Goal: Check status: Check status

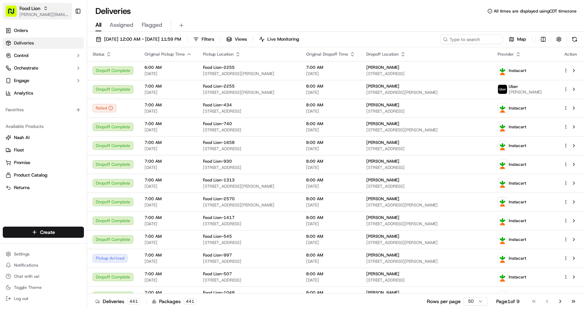
click at [33, 10] on span "Food Lion" at bounding box center [29, 8] width 21 height 7
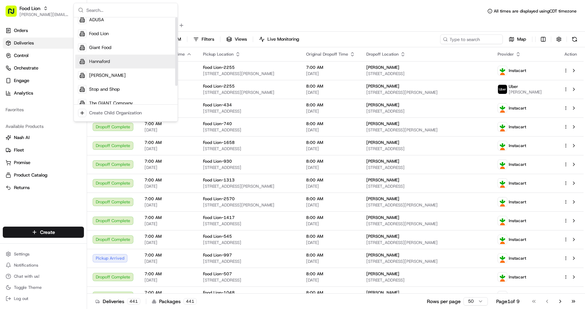
scroll to position [24, 0]
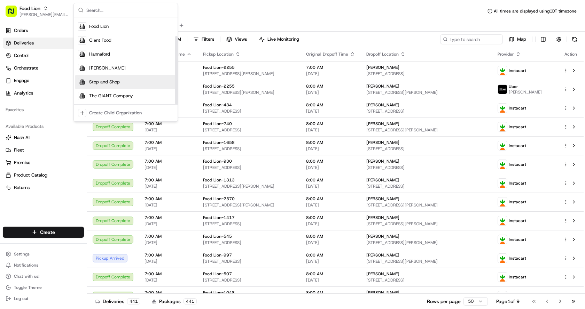
click at [107, 81] on span "Stop and Shop" at bounding box center [104, 82] width 31 height 6
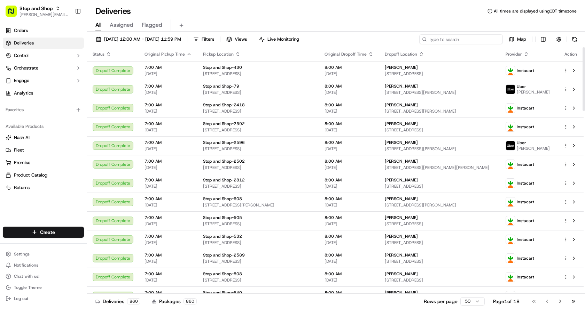
click at [461, 41] on input at bounding box center [461, 39] width 84 height 10
paste input "m716570955"
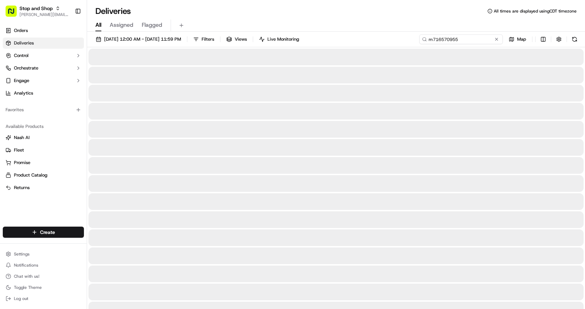
type input "m716570955"
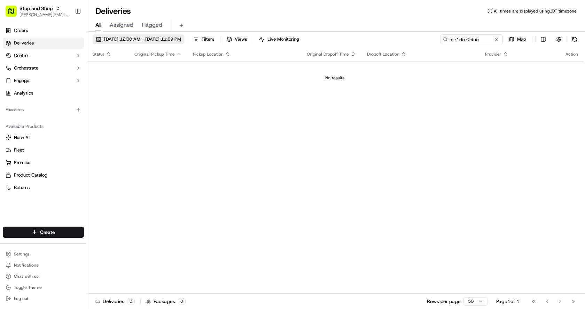
click at [136, 39] on span "[DATE] 12:00 AM - [DATE] 11:59 PM" at bounding box center [142, 39] width 77 height 6
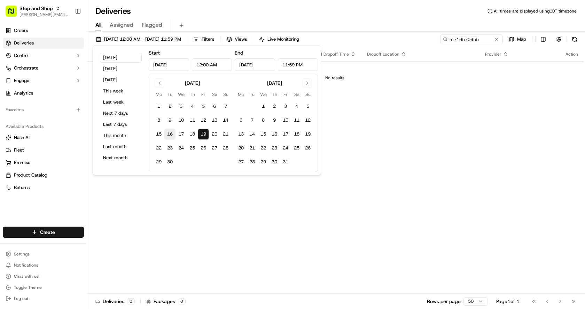
click at [170, 135] on button "16" at bounding box center [169, 134] width 11 height 11
type input "[DATE]"
click at [461, 37] on input "m716570955" at bounding box center [461, 39] width 84 height 10
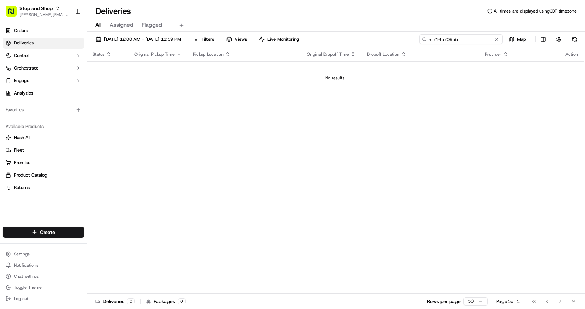
paste input "513432"
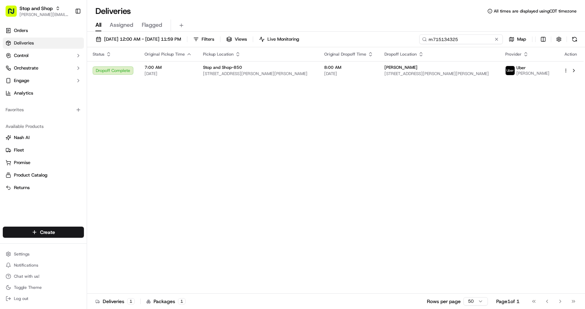
click at [457, 38] on input "m715134325" at bounding box center [461, 39] width 84 height 10
paste input "851283"
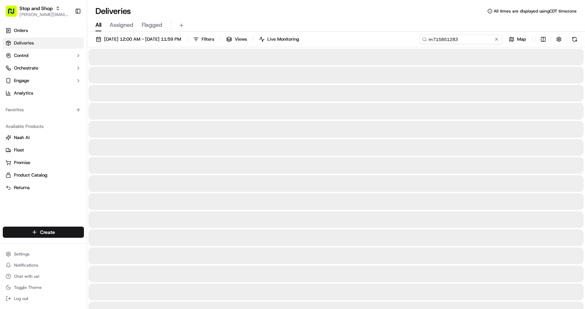
type input "m715851283"
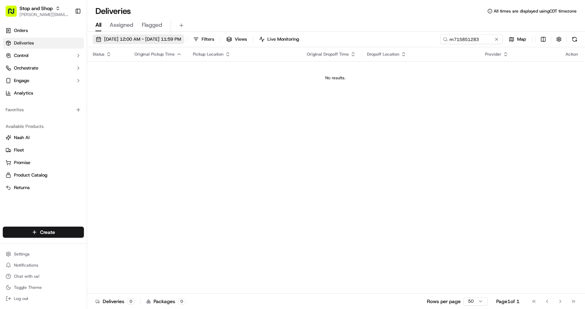
click at [137, 40] on span "[DATE] 12:00 AM - [DATE] 11:59 PM" at bounding box center [142, 39] width 77 height 6
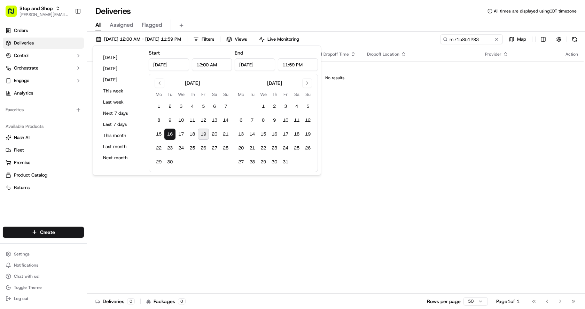
click at [202, 133] on button "19" at bounding box center [203, 134] width 11 height 11
type input "[DATE]"
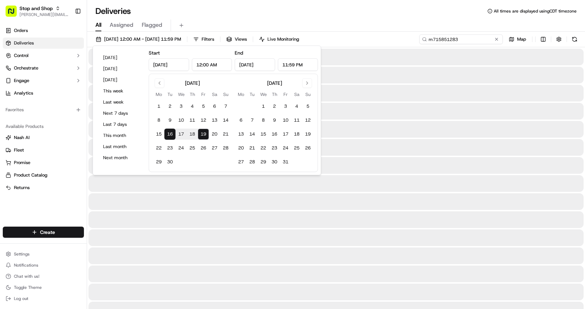
click at [480, 38] on input "m715851283" at bounding box center [461, 39] width 84 height 10
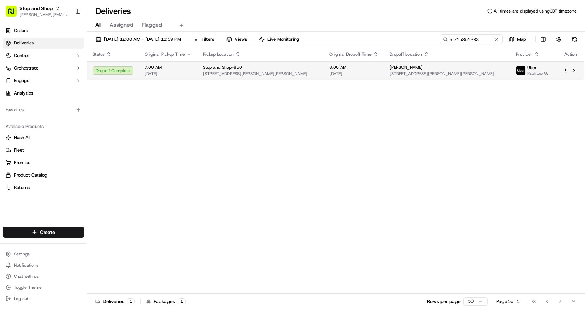
click at [116, 70] on div "Dropoff Complete" at bounding box center [113, 70] width 41 height 8
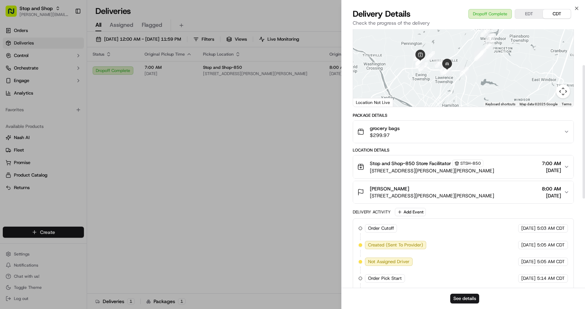
scroll to position [70, 0]
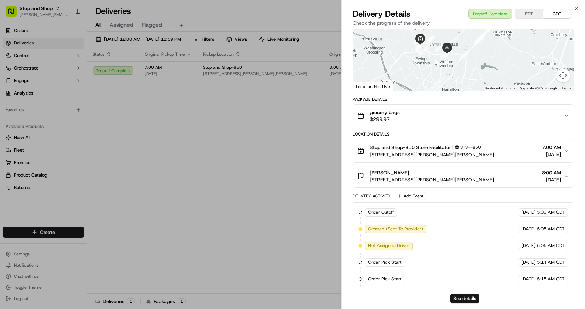
click at [395, 177] on span "[STREET_ADDRESS][PERSON_NAME][PERSON_NAME]" at bounding box center [432, 180] width 124 height 7
